Goal: Find specific page/section: Find specific page/section

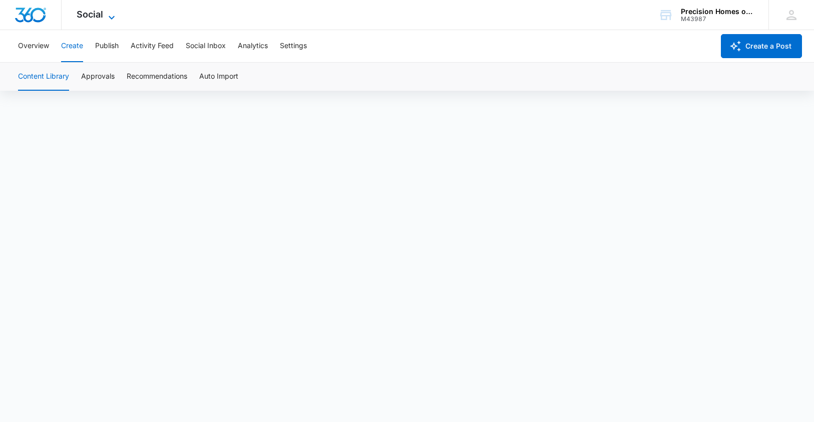
click at [99, 17] on span "Social" at bounding box center [90, 14] width 27 height 11
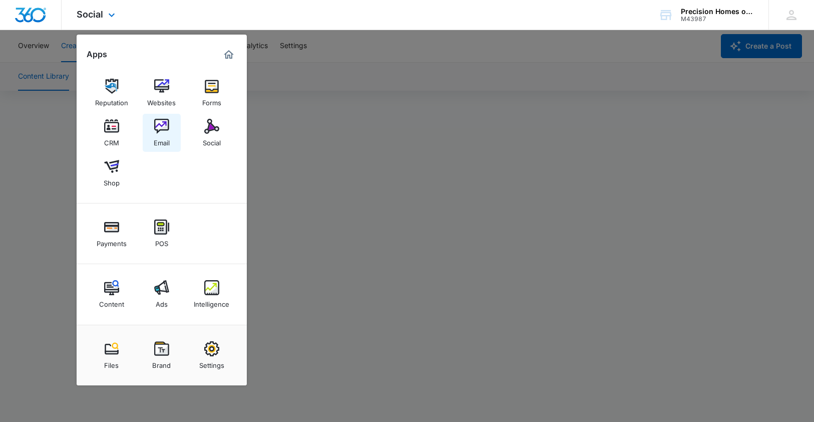
click at [170, 133] on link "Email" at bounding box center [162, 133] width 38 height 38
